Goal: Task Accomplishment & Management: Use online tool/utility

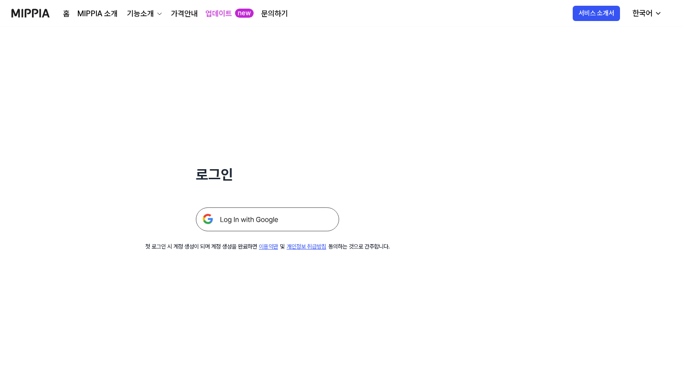
click at [391, 33] on div "로그인 첫 로그인 시 계정 생성이 되며 계정 생성을 완료하면 이용약관 및 개인정보 취급방침 동의하는 것으로 간주합니다." at bounding box center [267, 139] width 535 height 224
click at [219, 220] on img at bounding box center [267, 219] width 143 height 24
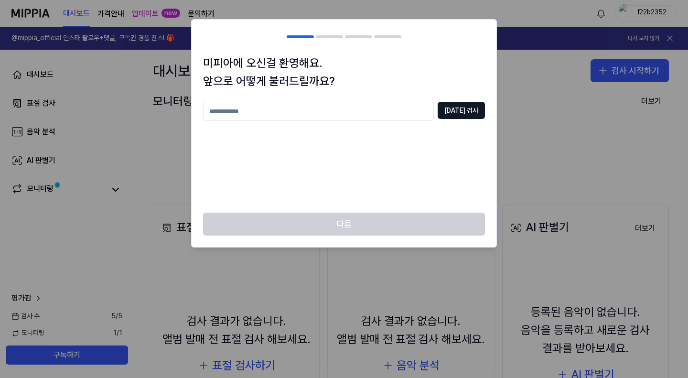
click at [274, 109] on input "text" at bounding box center [318, 111] width 231 height 19
type input "**"
click at [469, 113] on button "중복 검사" at bounding box center [461, 110] width 47 height 17
click at [326, 111] on input "**" at bounding box center [318, 111] width 231 height 19
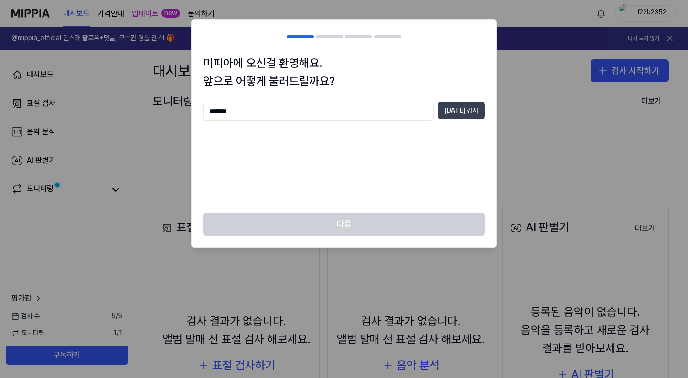
type input "******"
click at [463, 109] on button "중복 검사" at bounding box center [461, 110] width 47 height 17
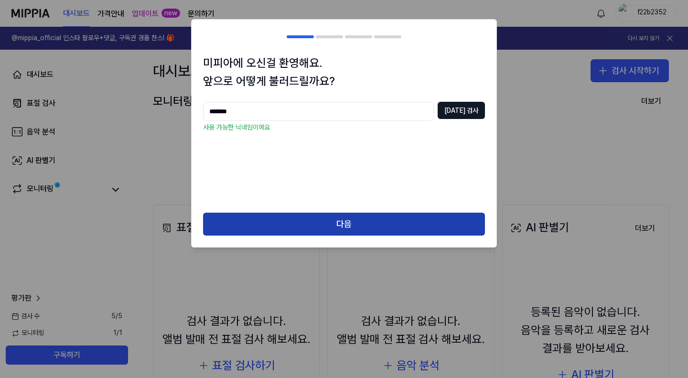
click at [321, 215] on button "다음" at bounding box center [344, 224] width 282 height 23
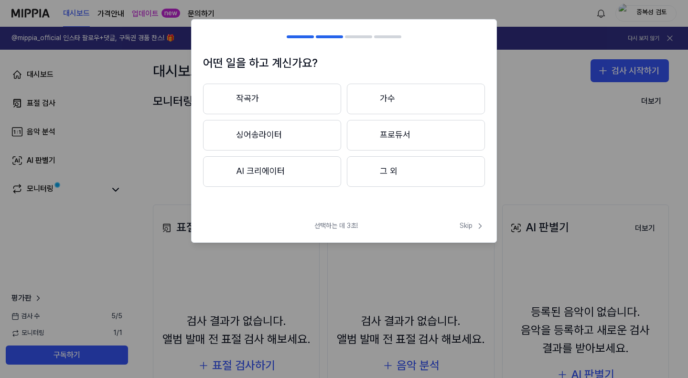
click at [390, 173] on button "그 외" at bounding box center [416, 171] width 138 height 31
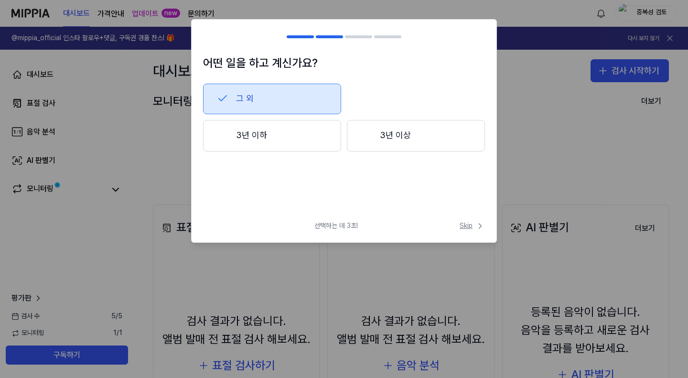
click at [464, 225] on span "Skip" at bounding box center [472, 226] width 25 height 10
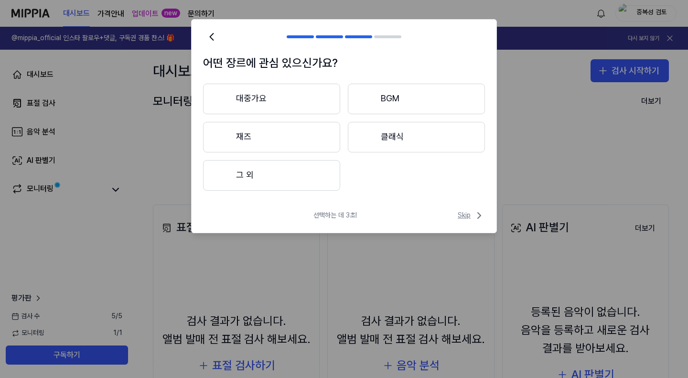
click at [472, 216] on span "Skip" at bounding box center [471, 215] width 27 height 11
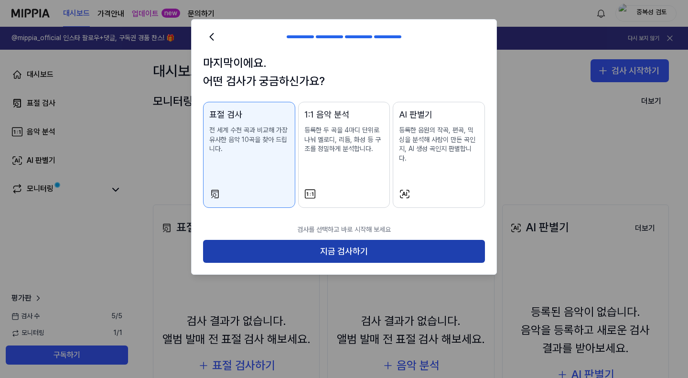
click at [342, 241] on button "지금 검사하기" at bounding box center [344, 251] width 282 height 23
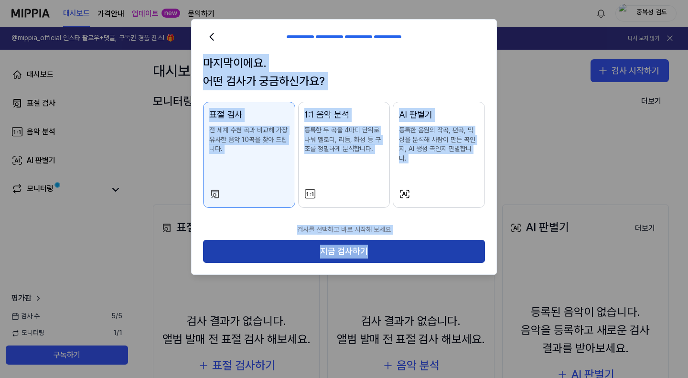
click at [342, 241] on body "대시보드 가격안내 업데이트 new 문의하기 중복성 검토 @mippia_official 인스타 팔로우+댓글, 구독권 경품 찬스! 🎁 다시 보지 …" at bounding box center [344, 189] width 688 height 378
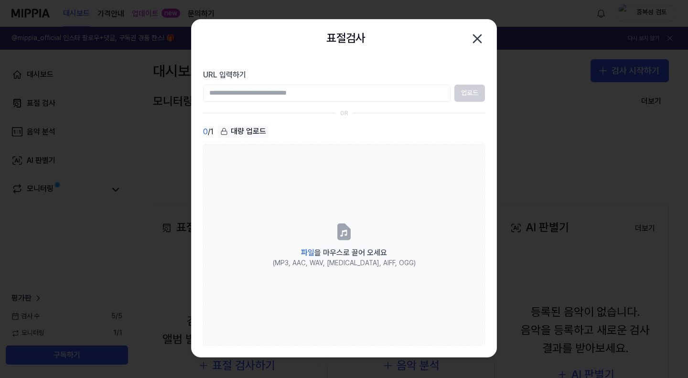
click at [287, 91] on input "URL 입력하기" at bounding box center [327, 93] width 248 height 17
click at [268, 136] on div "대량 업로드" at bounding box center [243, 131] width 52 height 13
click at [240, 130] on div "대량 업로드" at bounding box center [243, 131] width 52 height 13
click at [231, 132] on div "대량 업로드" at bounding box center [243, 131] width 52 height 13
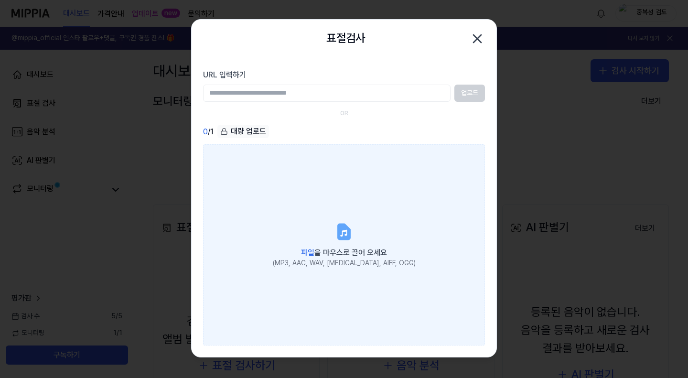
click at [342, 238] on icon at bounding box center [343, 231] width 11 height 15
click at [0, 0] on input "파일 을 마우스로 끌어 오세요 (MP3, AAC, WAV, FLAC, AIFF, OGG)" at bounding box center [0, 0] width 0 height 0
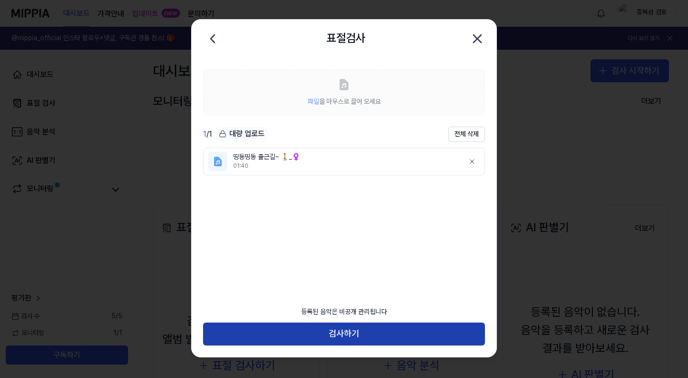
click at [322, 327] on button "검사하기" at bounding box center [344, 334] width 282 height 23
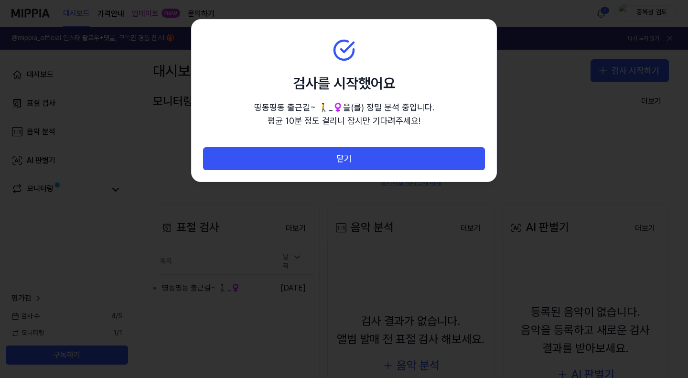
drag, startPoint x: 346, startPoint y: 279, endPoint x: 288, endPoint y: 281, distance: 57.9
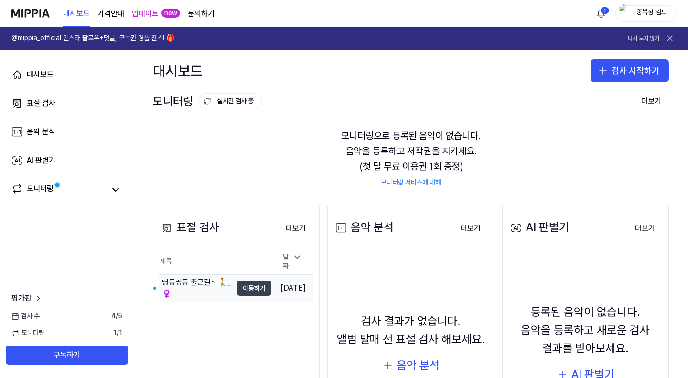
click at [240, 288] on button "이동하기" at bounding box center [254, 288] width 34 height 15
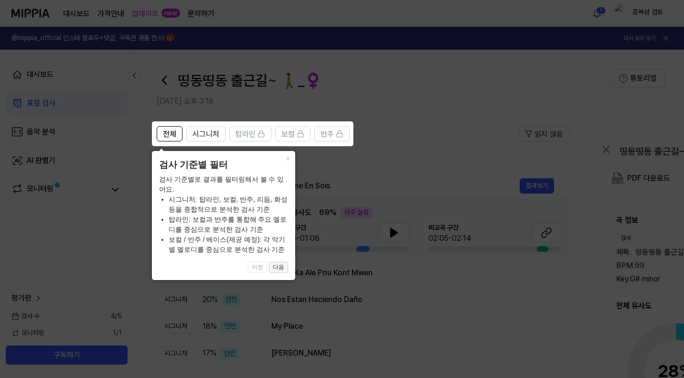
click at [281, 266] on button "다음" at bounding box center [278, 267] width 19 height 11
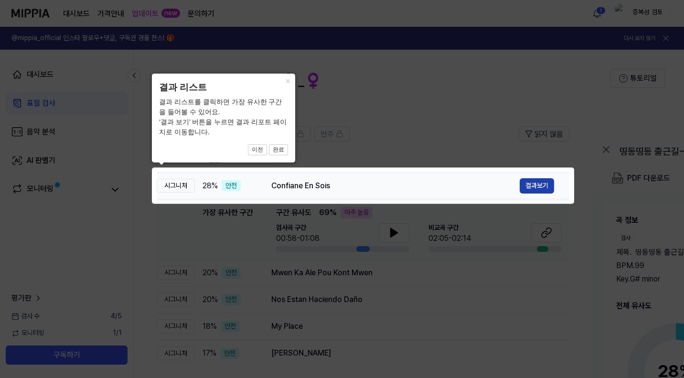
click at [536, 185] on button "결과보기" at bounding box center [537, 185] width 34 height 15
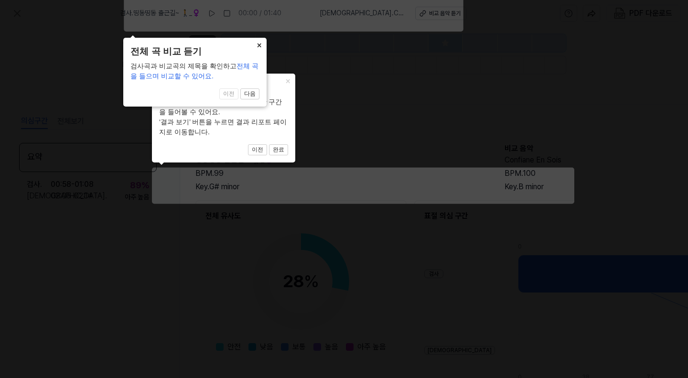
click at [253, 41] on button "×" at bounding box center [258, 44] width 15 height 13
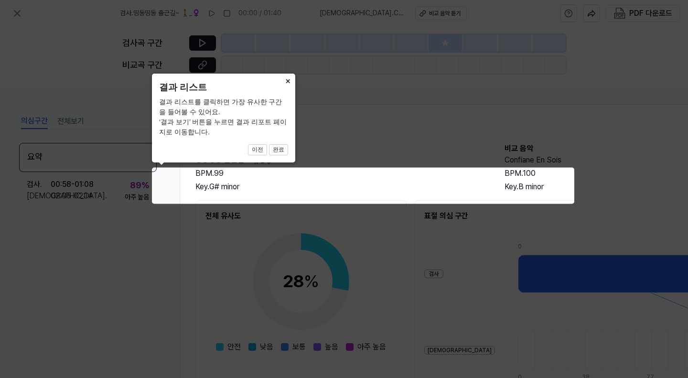
click at [289, 80] on button "×" at bounding box center [287, 80] width 15 height 13
click at [276, 151] on button "완료" at bounding box center [278, 149] width 19 height 11
click at [282, 145] on button "완료" at bounding box center [278, 149] width 19 height 11
click at [281, 146] on button "완료" at bounding box center [278, 149] width 19 height 11
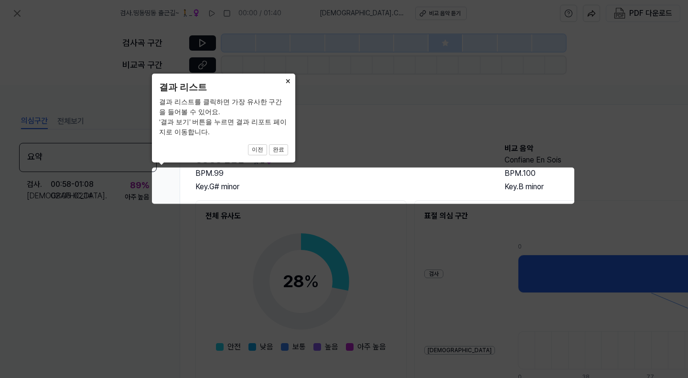
click at [285, 76] on button "×" at bounding box center [287, 80] width 15 height 13
click at [284, 81] on button "×" at bounding box center [287, 80] width 15 height 13
click at [338, 225] on icon at bounding box center [344, 189] width 688 height 378
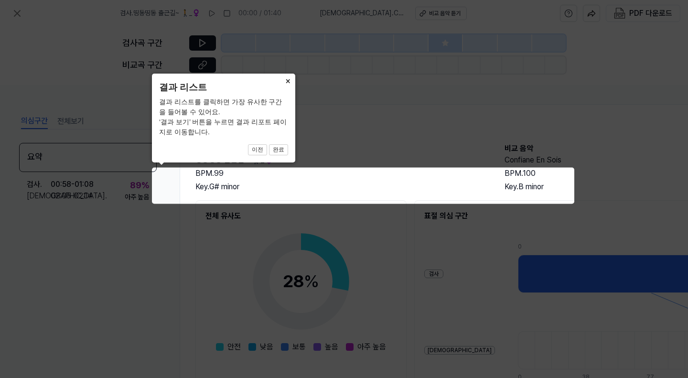
click at [354, 273] on icon at bounding box center [344, 189] width 688 height 378
click at [259, 149] on button "이전" at bounding box center [257, 149] width 19 height 11
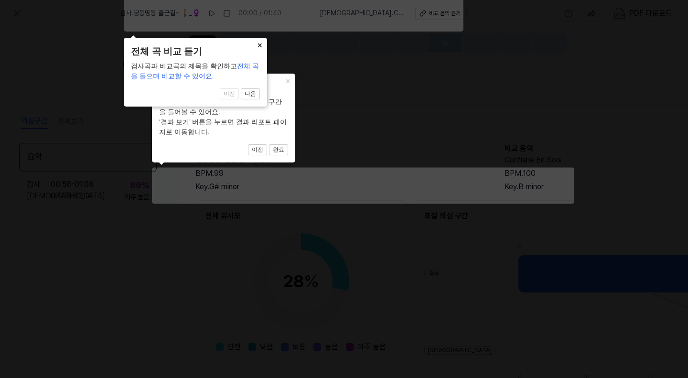
click at [263, 41] on button "×" at bounding box center [259, 44] width 15 height 13
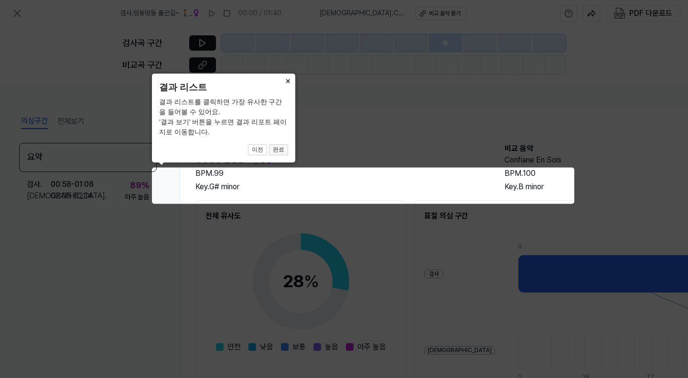
click at [281, 150] on button "완료" at bounding box center [278, 149] width 19 height 11
click at [281, 151] on button "완료" at bounding box center [278, 149] width 19 height 11
click at [282, 151] on button "완료" at bounding box center [278, 149] width 19 height 11
click at [284, 149] on button "완료" at bounding box center [278, 149] width 19 height 11
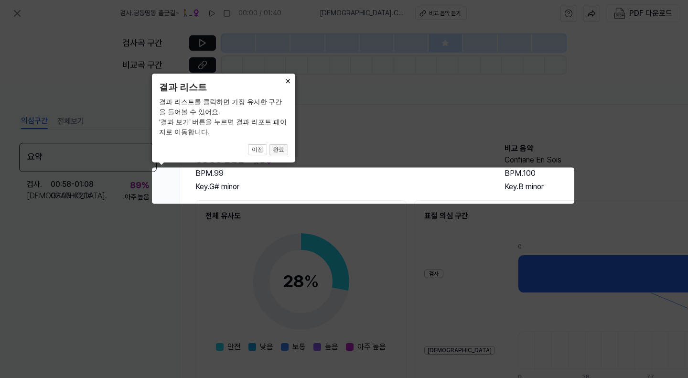
click at [284, 149] on button "완료" at bounding box center [278, 149] width 19 height 11
click at [286, 79] on button "×" at bounding box center [287, 80] width 15 height 13
click at [286, 80] on button "×" at bounding box center [287, 80] width 15 height 13
click at [284, 86] on button "×" at bounding box center [287, 80] width 15 height 13
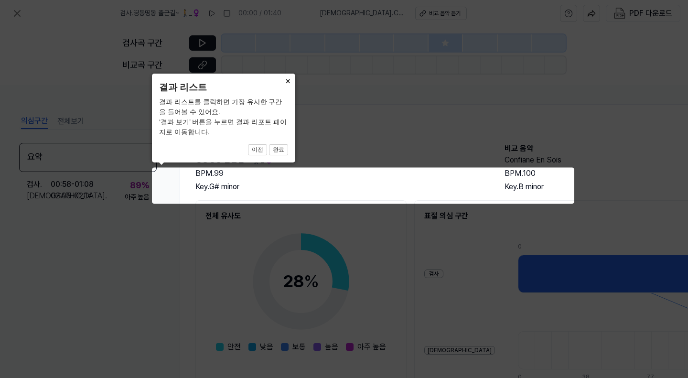
click at [284, 87] on div "× 결과 리스트 결과 리스트를 클릭하면 가장 유사한 구간을 들어볼 수 있어요. ‘결과 보기’ 버튼을 누르면 결과 리포트 페이지로 이동합니다. …" at bounding box center [223, 118] width 143 height 89
click at [544, 87] on icon at bounding box center [344, 189] width 688 height 378
click at [287, 83] on button "×" at bounding box center [287, 80] width 15 height 13
click at [289, 82] on button "×" at bounding box center [287, 80] width 15 height 13
click at [291, 79] on button "×" at bounding box center [287, 80] width 15 height 13
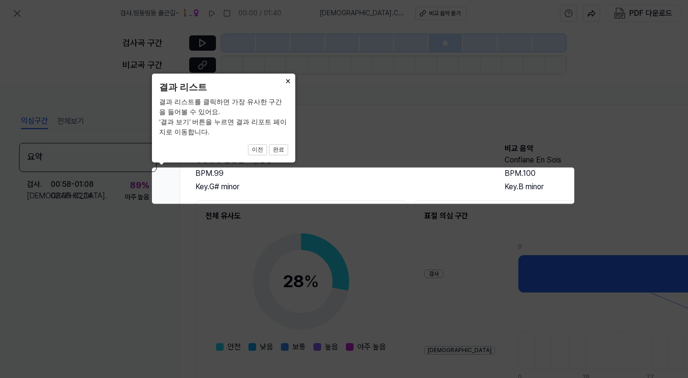
click at [289, 151] on div "× 결과 리스트 결과 리스트를 클릭하면 가장 유사한 구간을 들어볼 수 있어요. ‘결과 보기’ 버튼을 누르면 결과 리포트 페이지로 이동합니다. …" at bounding box center [223, 118] width 143 height 89
click at [283, 151] on button "완료" at bounding box center [278, 149] width 19 height 11
click at [422, 162] on icon at bounding box center [344, 189] width 688 height 378
click at [357, 282] on icon at bounding box center [344, 189] width 688 height 378
click at [409, 251] on icon at bounding box center [344, 189] width 688 height 378
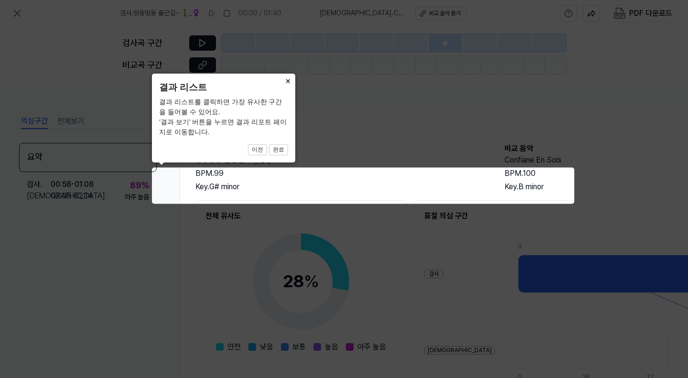
click at [159, 163] on div at bounding box center [161, 164] width 5 height 5
click at [287, 78] on button "×" at bounding box center [287, 80] width 15 height 13
click at [410, 102] on icon at bounding box center [344, 189] width 688 height 378
click at [441, 293] on icon at bounding box center [344, 189] width 688 height 378
click at [377, 292] on icon at bounding box center [344, 189] width 688 height 378
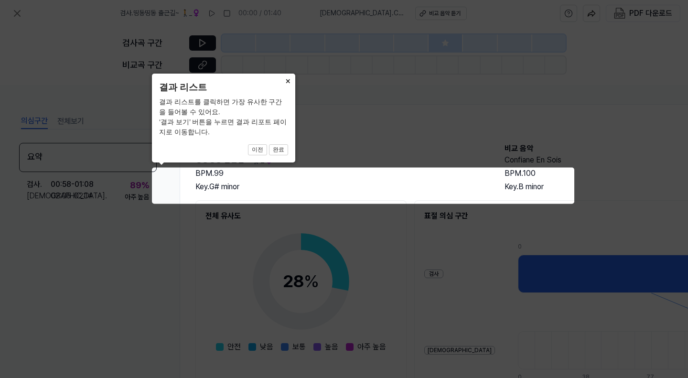
click at [340, 245] on icon at bounding box center [344, 189] width 688 height 378
click at [287, 80] on button "×" at bounding box center [287, 80] width 15 height 13
click at [287, 82] on button "×" at bounding box center [287, 80] width 15 height 13
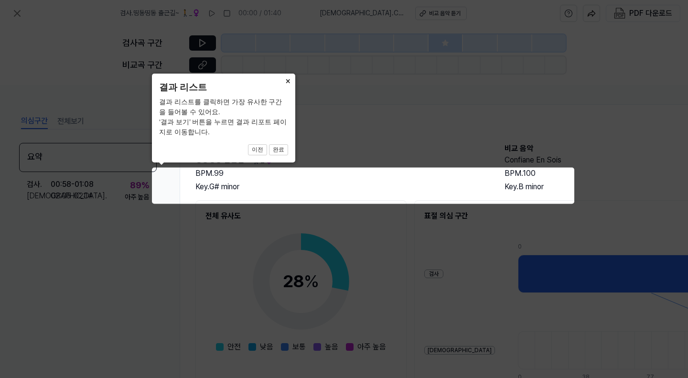
click at [287, 82] on button "×" at bounding box center [287, 80] width 15 height 13
click at [159, 172] on icon at bounding box center [344, 189] width 688 height 378
click at [251, 150] on button "이전" at bounding box center [257, 149] width 19 height 11
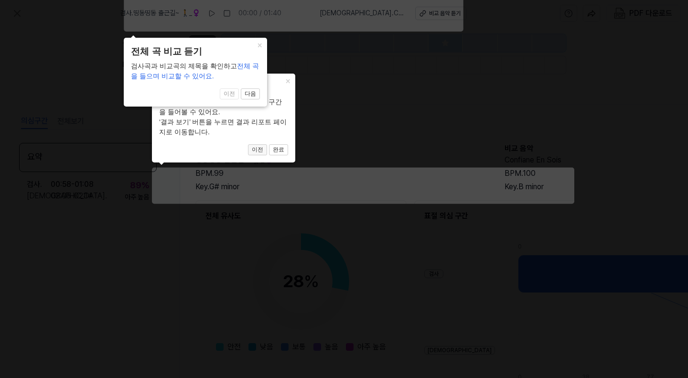
click at [258, 147] on button "이전" at bounding box center [257, 149] width 19 height 11
click at [246, 92] on button "다음" at bounding box center [250, 93] width 19 height 11
click at [246, 92] on header "결과 리스트" at bounding box center [223, 88] width 129 height 14
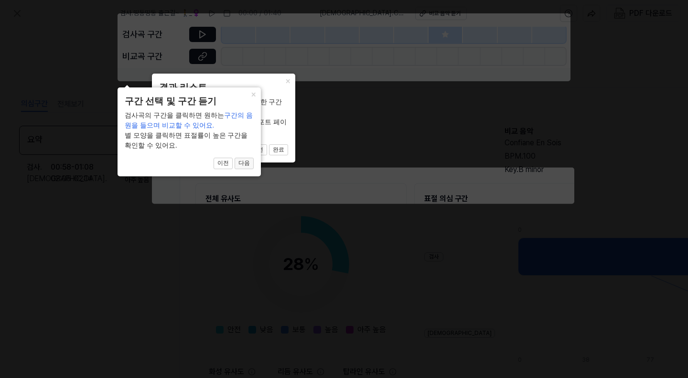
click at [247, 163] on button "다음" at bounding box center [244, 163] width 19 height 11
click at [247, 163] on icon at bounding box center [344, 189] width 688 height 378
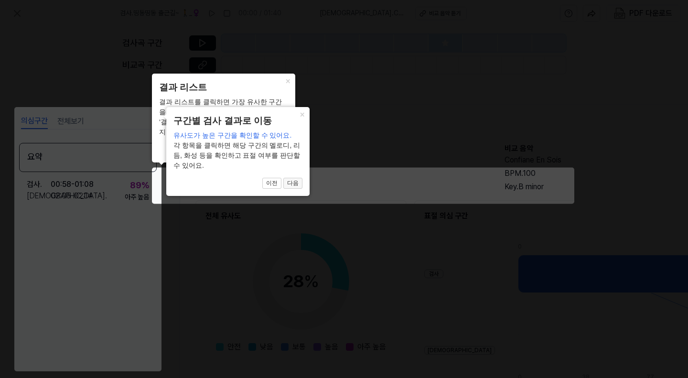
click at [295, 183] on button "다음" at bounding box center [292, 183] width 19 height 11
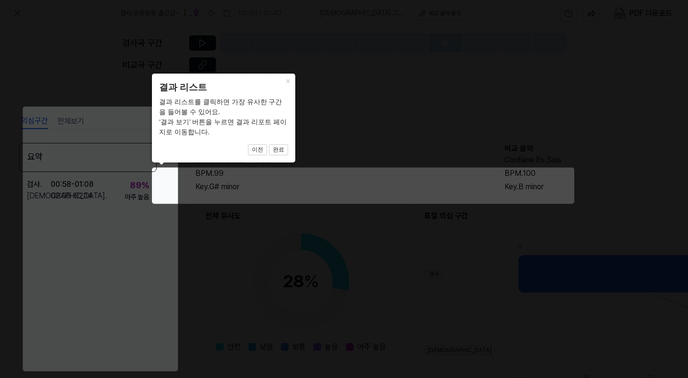
scroll to position [104, 141]
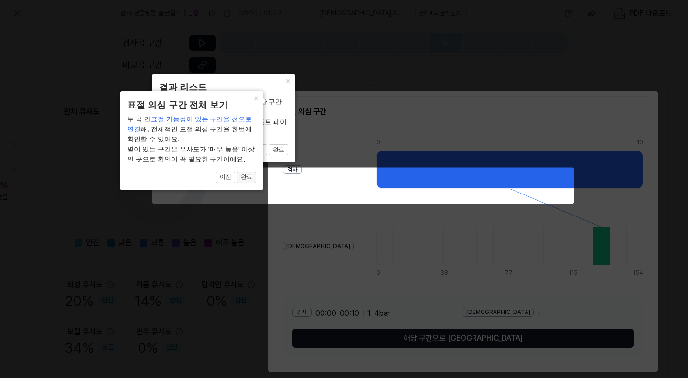
click at [252, 180] on button "완료" at bounding box center [246, 177] width 19 height 11
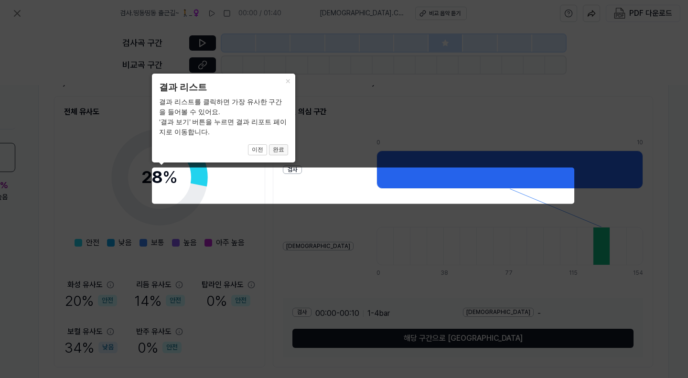
click at [281, 150] on button "완료" at bounding box center [278, 149] width 19 height 11
click at [290, 80] on button "×" at bounding box center [287, 80] width 15 height 13
click at [278, 228] on icon at bounding box center [344, 189] width 688 height 378
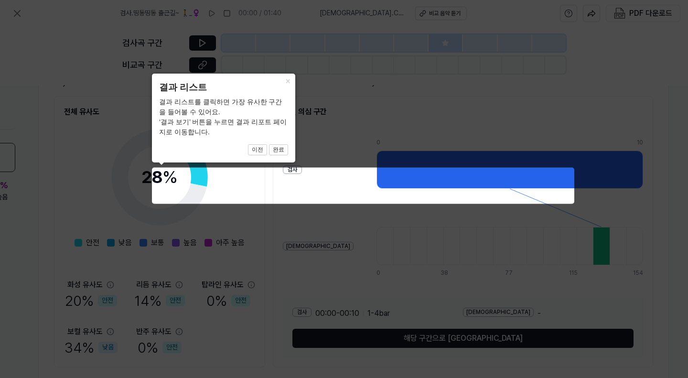
click at [237, 243] on icon at bounding box center [344, 189] width 688 height 378
